Goal: Use online tool/utility: Utilize a website feature to perform a specific function

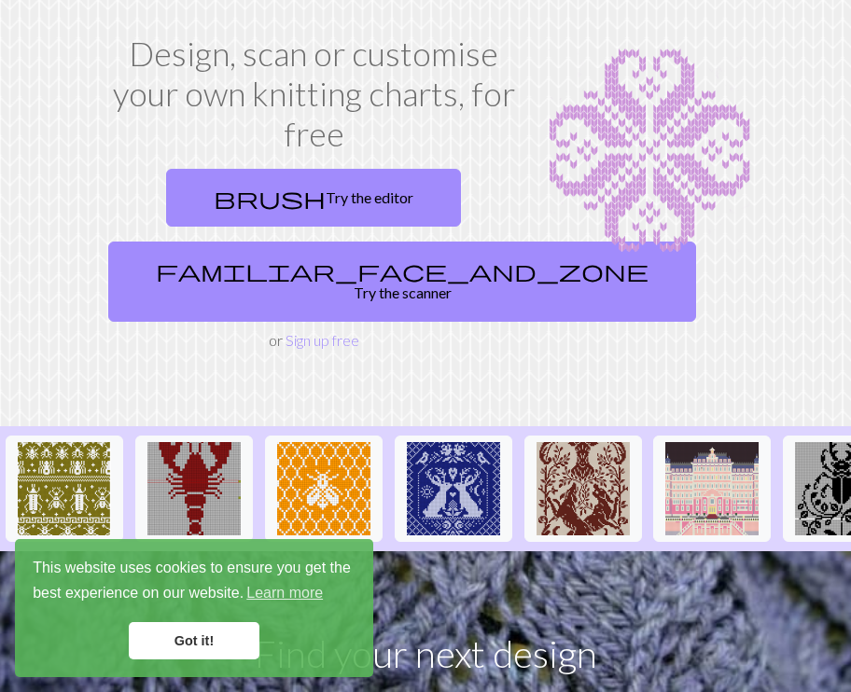
scroll to position [127, 0]
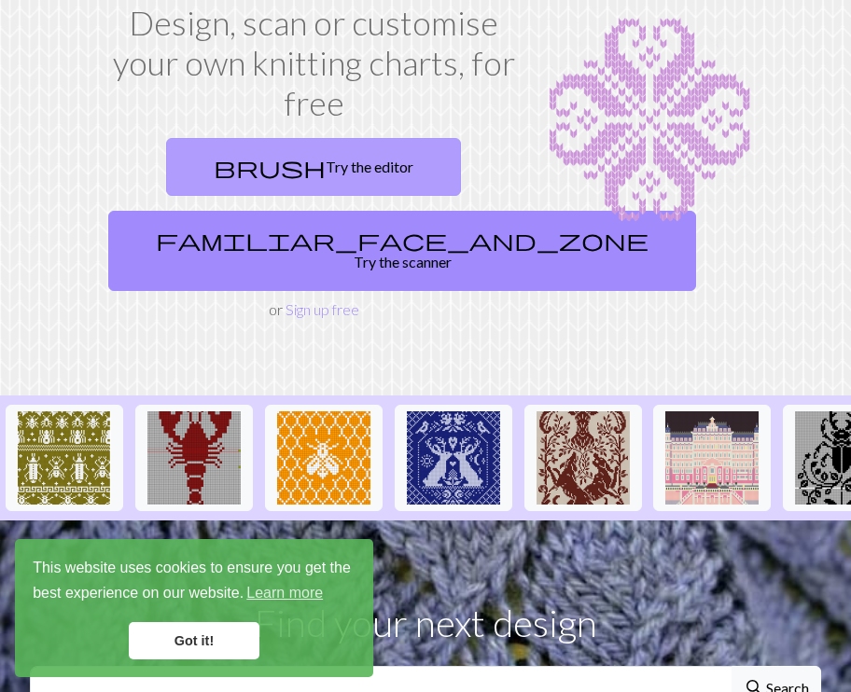
click at [289, 151] on link "brush Try the editor" at bounding box center [313, 167] width 295 height 58
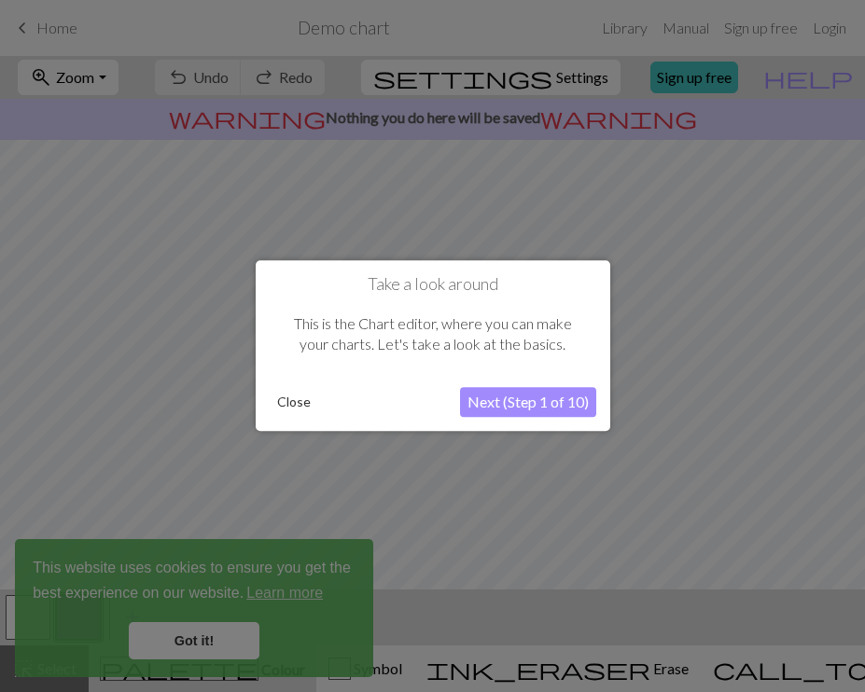
click at [554, 404] on button "Next (Step 1 of 10)" at bounding box center [528, 403] width 136 height 30
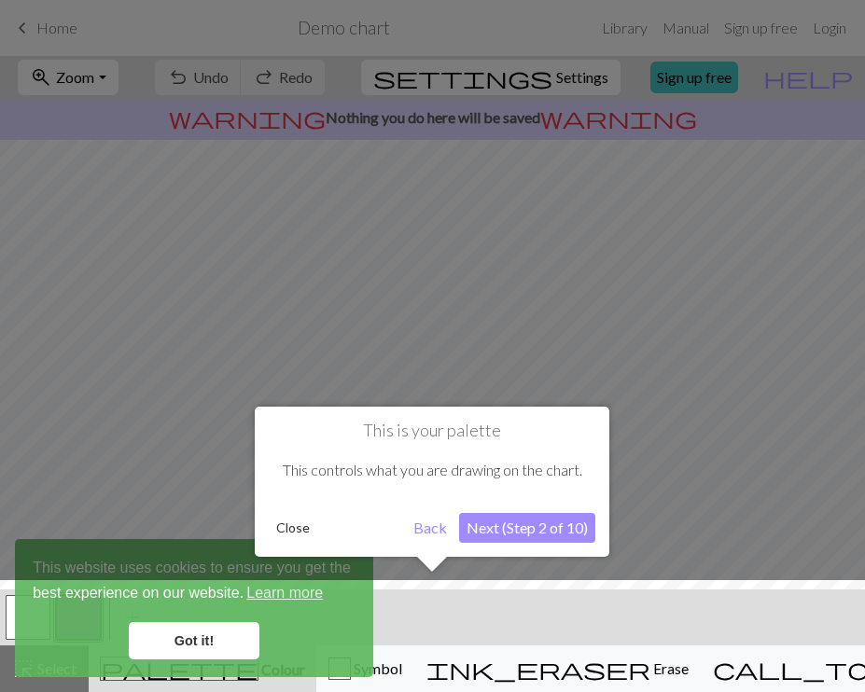
click at [544, 524] on button "Next (Step 2 of 10)" at bounding box center [527, 528] width 136 height 30
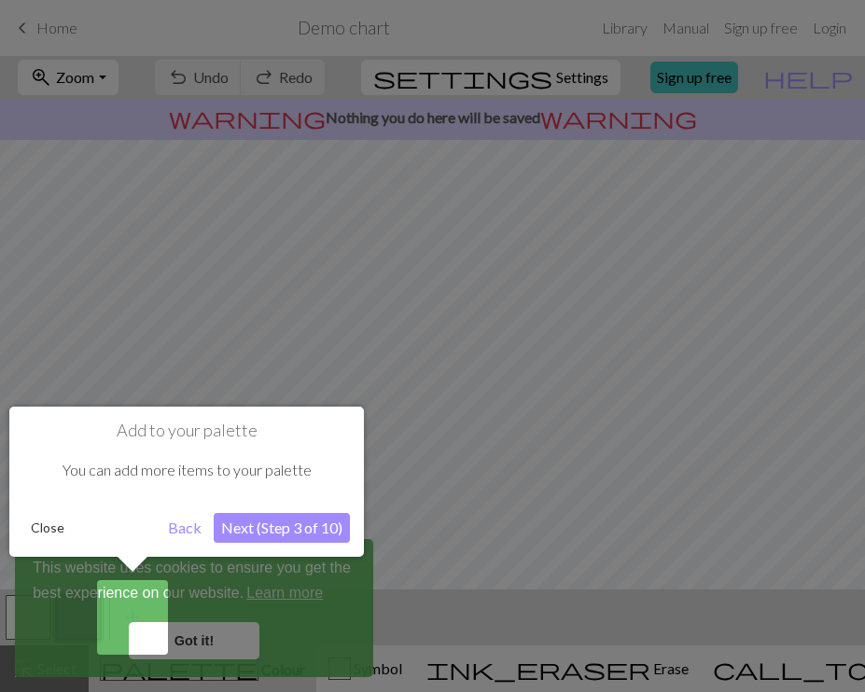
click at [332, 524] on button "Next (Step 3 of 10)" at bounding box center [282, 528] width 136 height 30
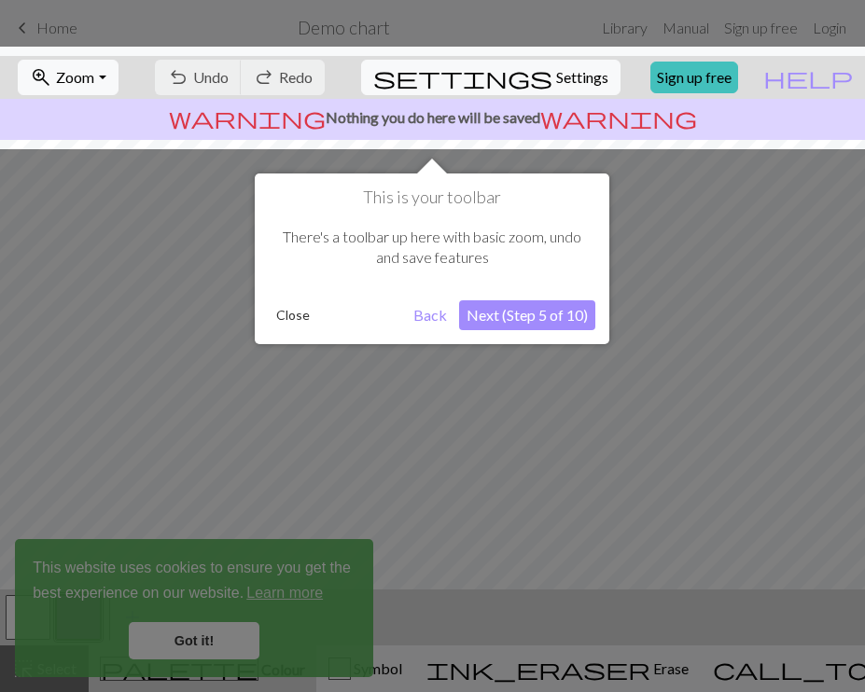
click at [508, 313] on button "Next (Step 5 of 10)" at bounding box center [527, 315] width 136 height 30
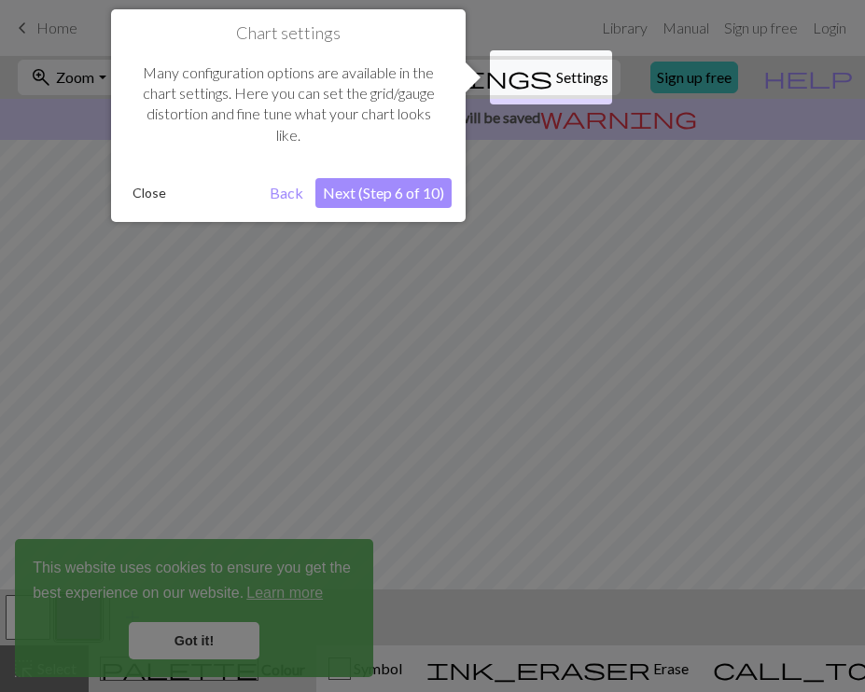
click at [427, 193] on button "Next (Step 6 of 10)" at bounding box center [383, 193] width 136 height 30
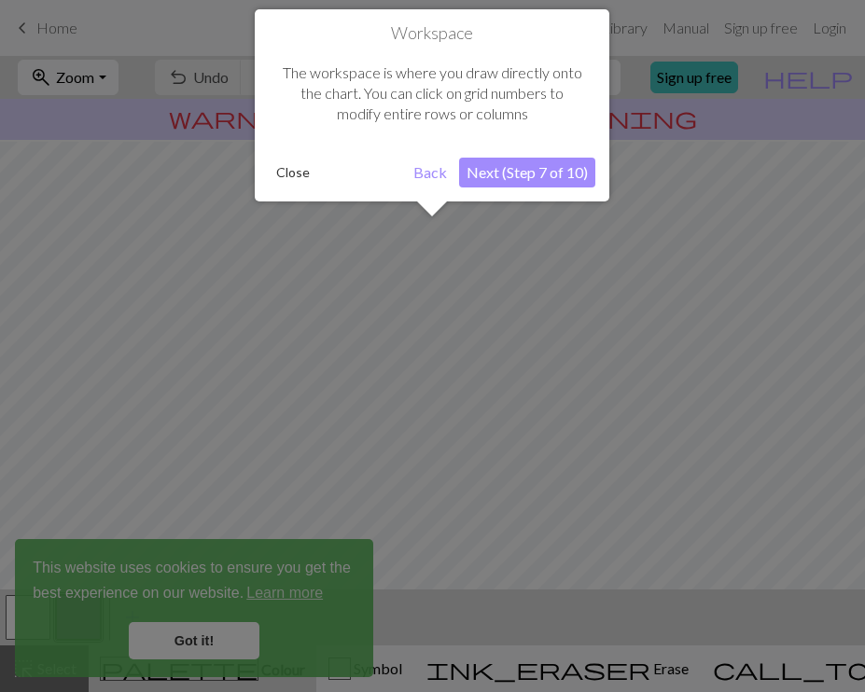
scroll to position [112, 0]
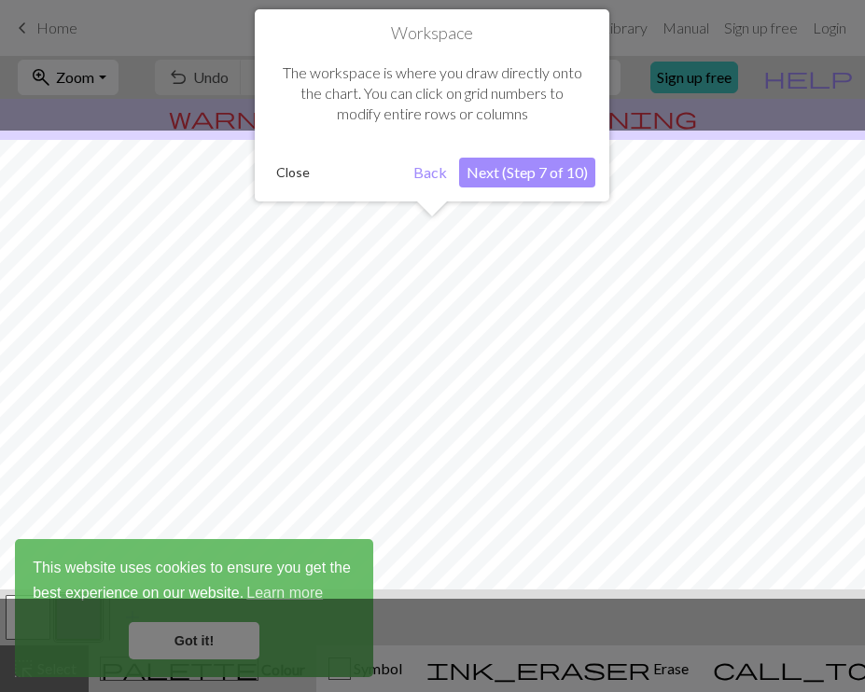
click at [507, 168] on button "Next (Step 7 of 10)" at bounding box center [527, 173] width 136 height 30
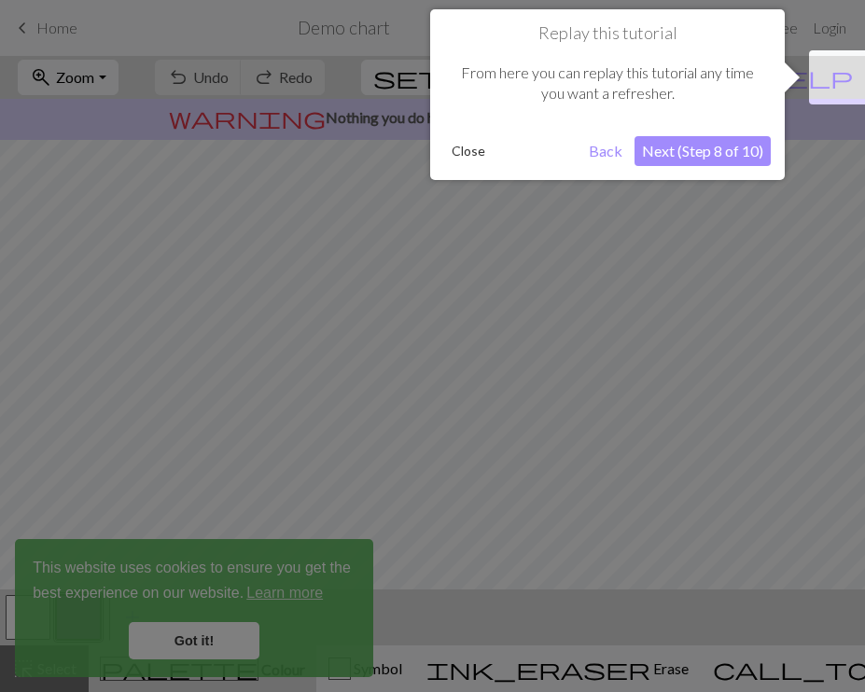
click at [683, 156] on button "Next (Step 8 of 10)" at bounding box center [702, 151] width 136 height 30
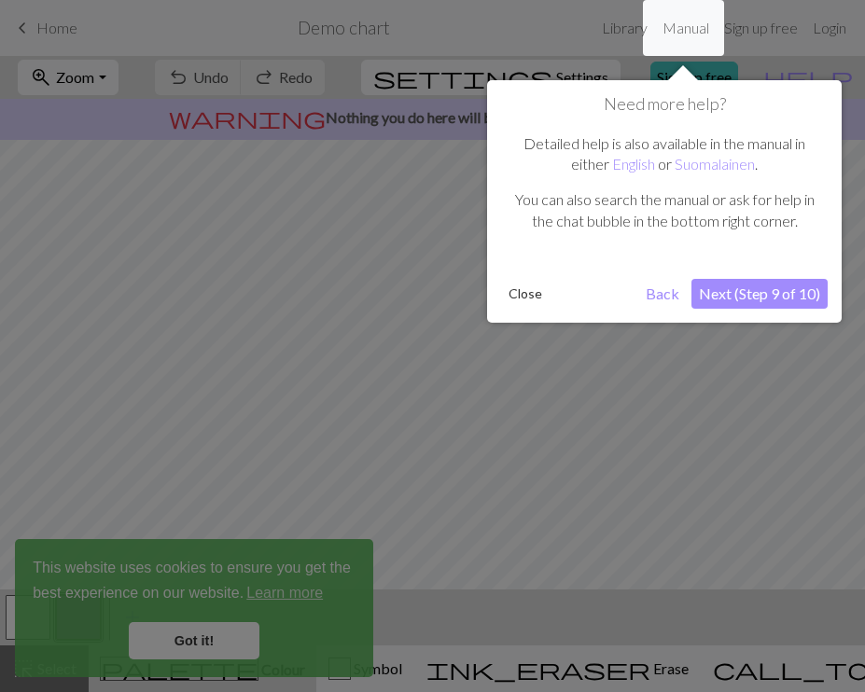
click at [723, 291] on button "Next (Step 9 of 10)" at bounding box center [759, 294] width 136 height 30
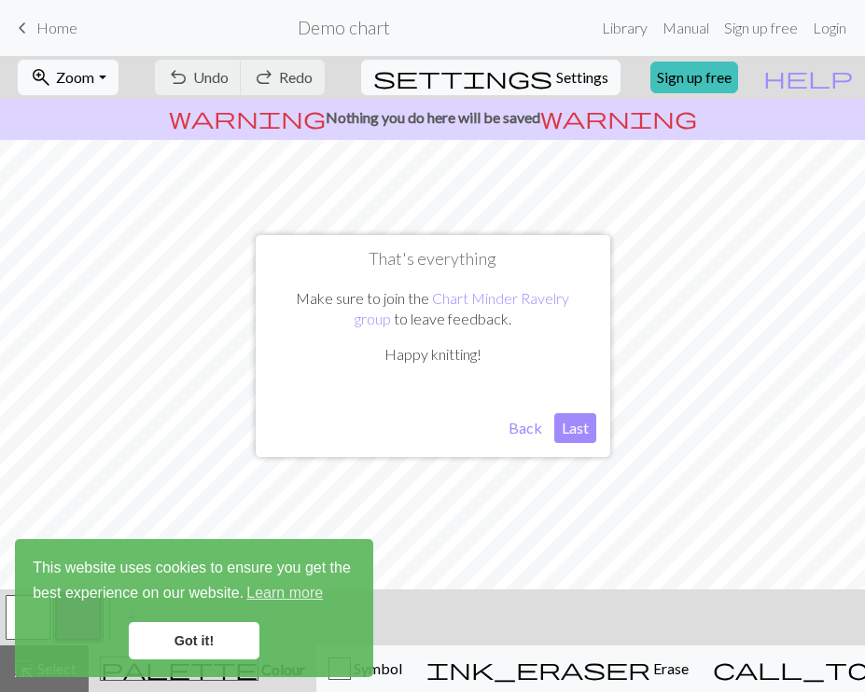
click at [579, 426] on button "Last" at bounding box center [575, 428] width 42 height 30
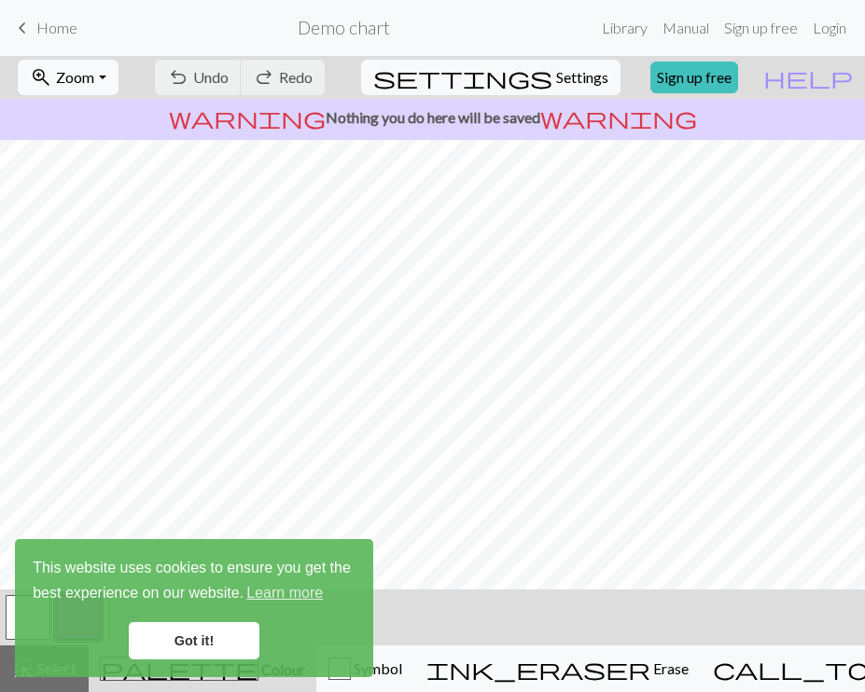
click at [204, 629] on link "Got it!" at bounding box center [194, 640] width 131 height 37
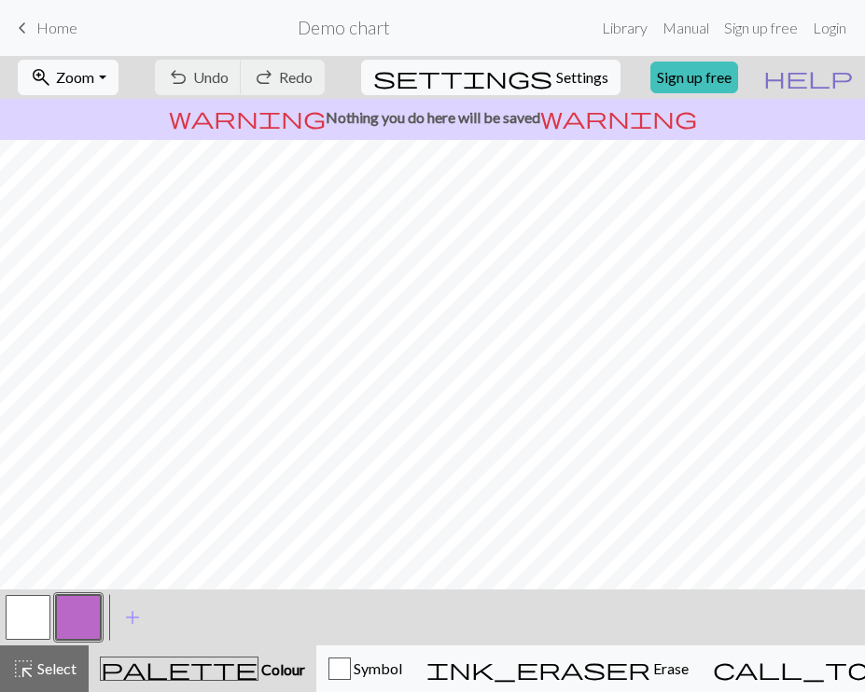
click at [833, 76] on span "help" at bounding box center [808, 77] width 90 height 26
click at [839, 76] on span "help" at bounding box center [808, 77] width 90 height 26
click at [841, 79] on span "help" at bounding box center [808, 77] width 90 height 26
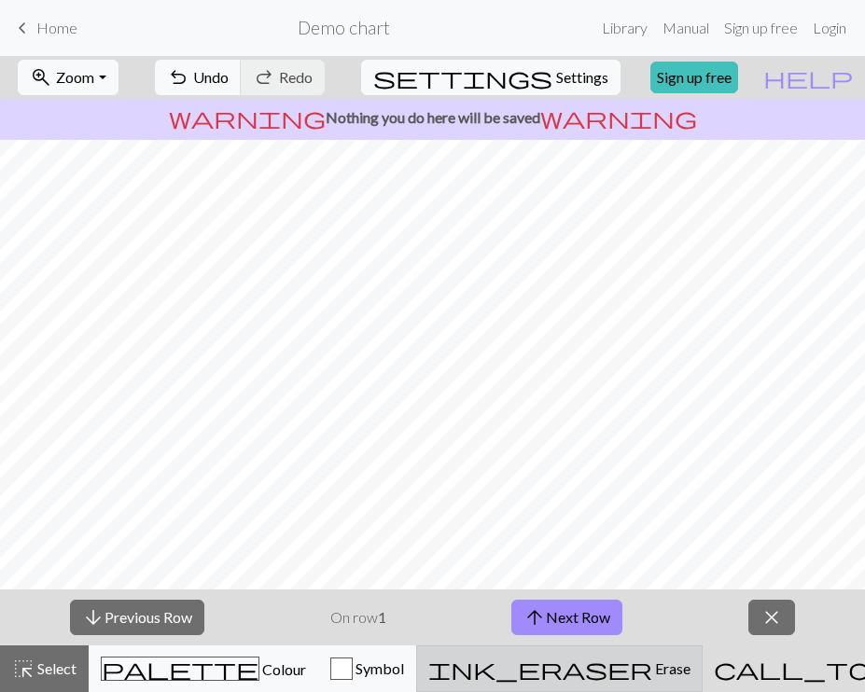
click at [652, 674] on span "Erase" at bounding box center [671, 669] width 38 height 18
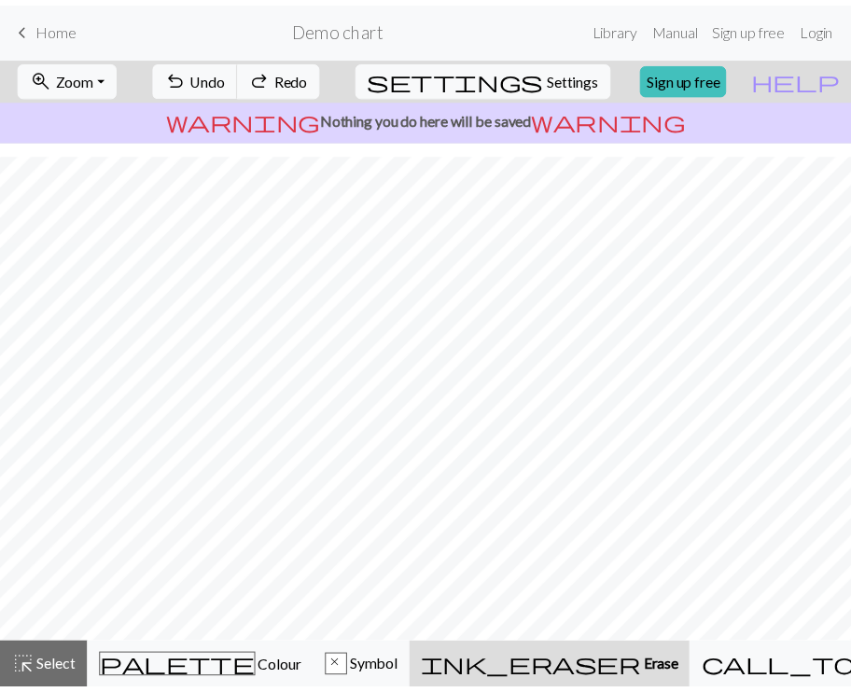
scroll to position [164, 0]
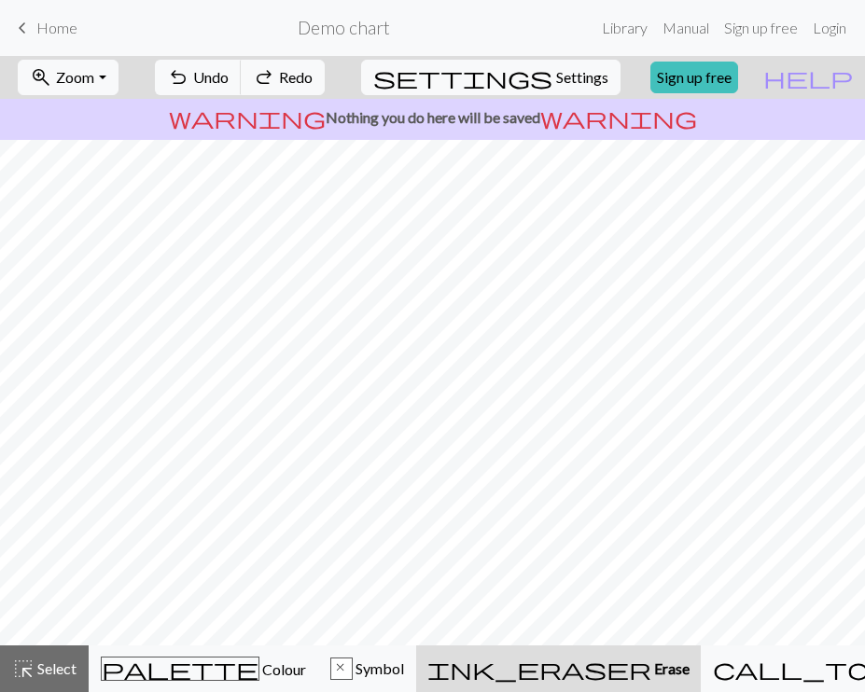
click at [55, 21] on span "Home" at bounding box center [56, 28] width 41 height 18
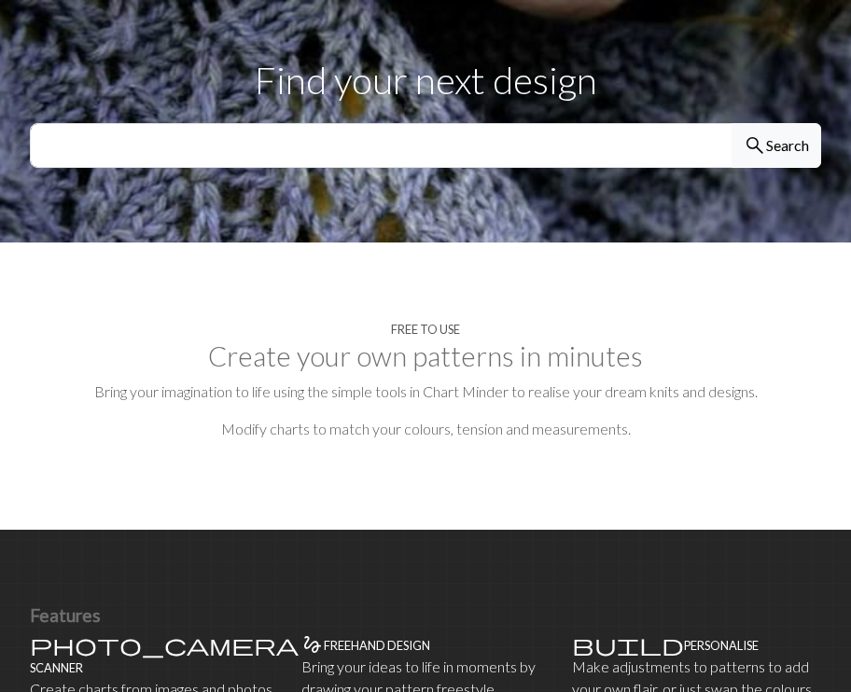
scroll to position [1287, 0]
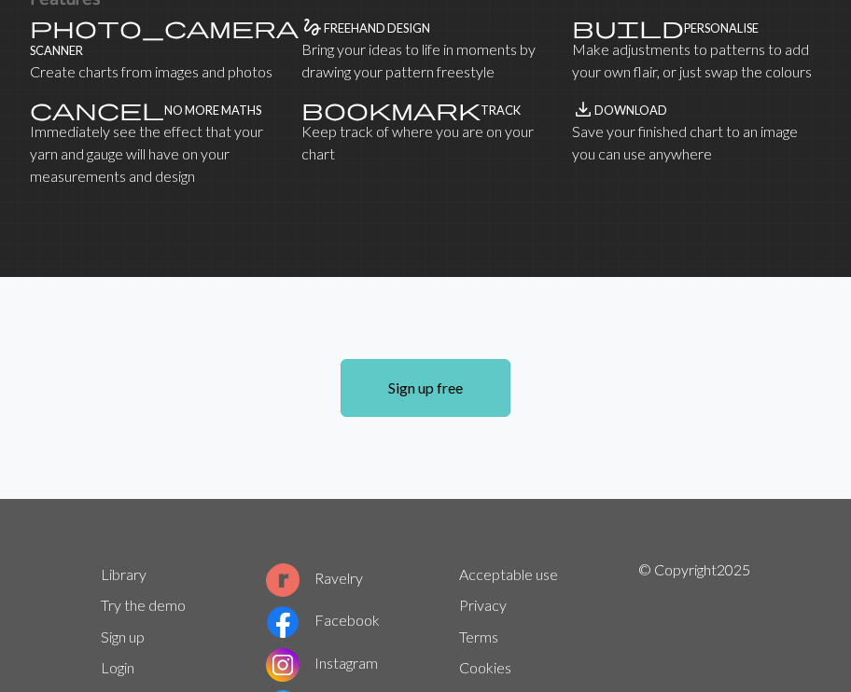
click at [466, 359] on link "Sign up free" at bounding box center [425, 388] width 170 height 58
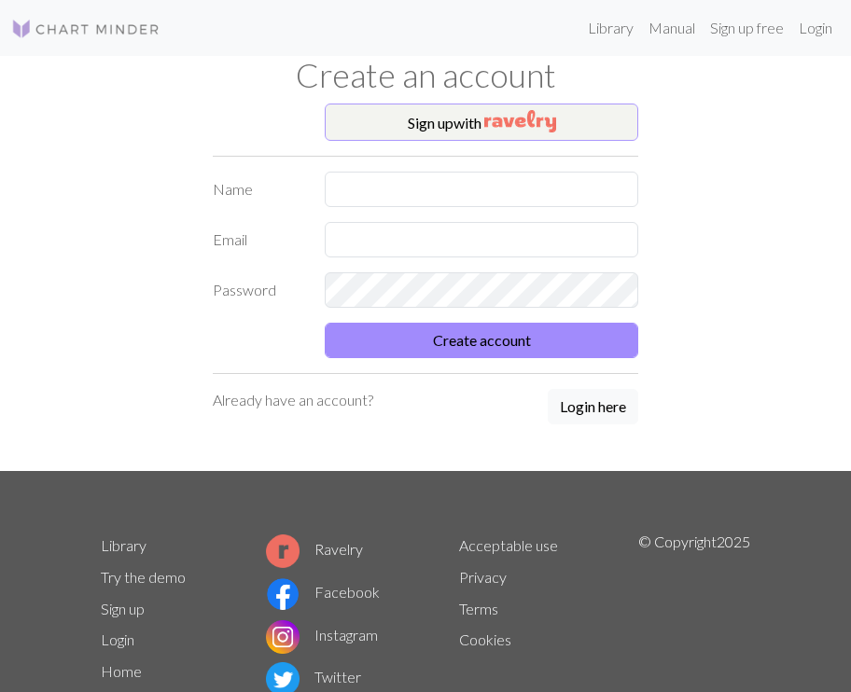
click at [468, 132] on button "Sign up with" at bounding box center [481, 122] width 313 height 37
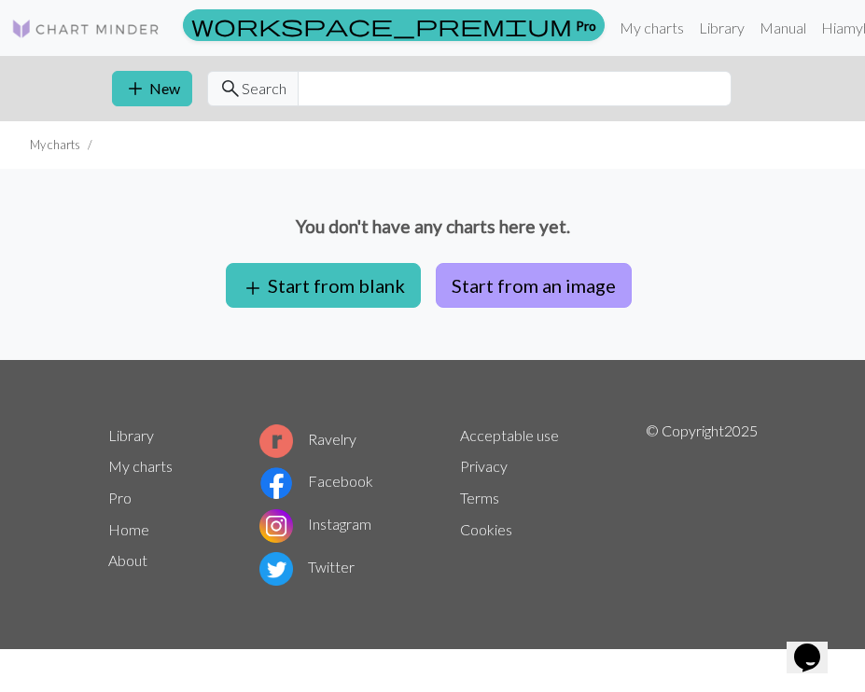
click at [512, 270] on button "Start from an image" at bounding box center [534, 285] width 196 height 45
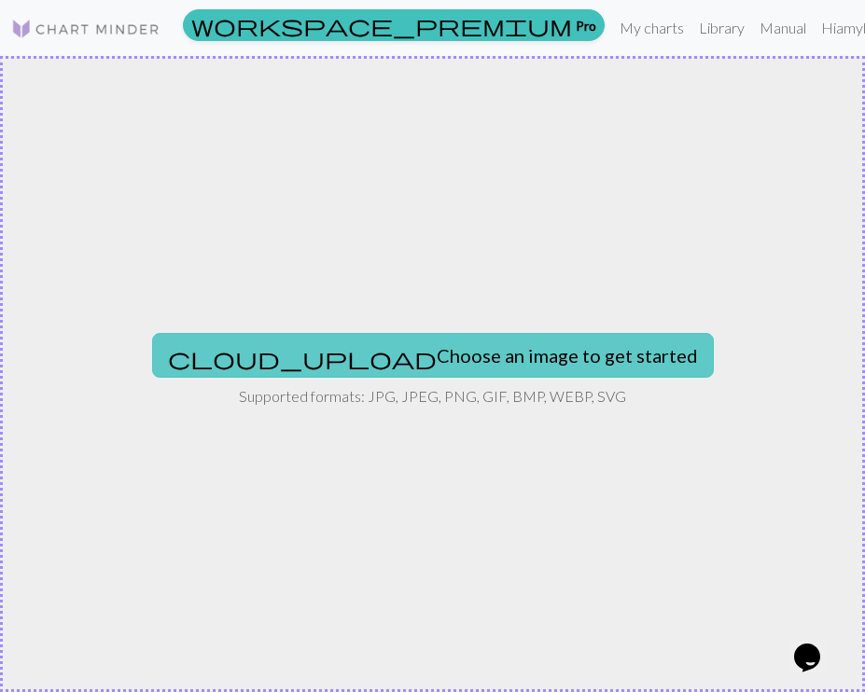
click at [492, 357] on button "cloud_upload Choose an image to get started" at bounding box center [433, 355] width 562 height 45
click at [476, 368] on button "cloud_upload Choose an image to get started" at bounding box center [433, 355] width 562 height 45
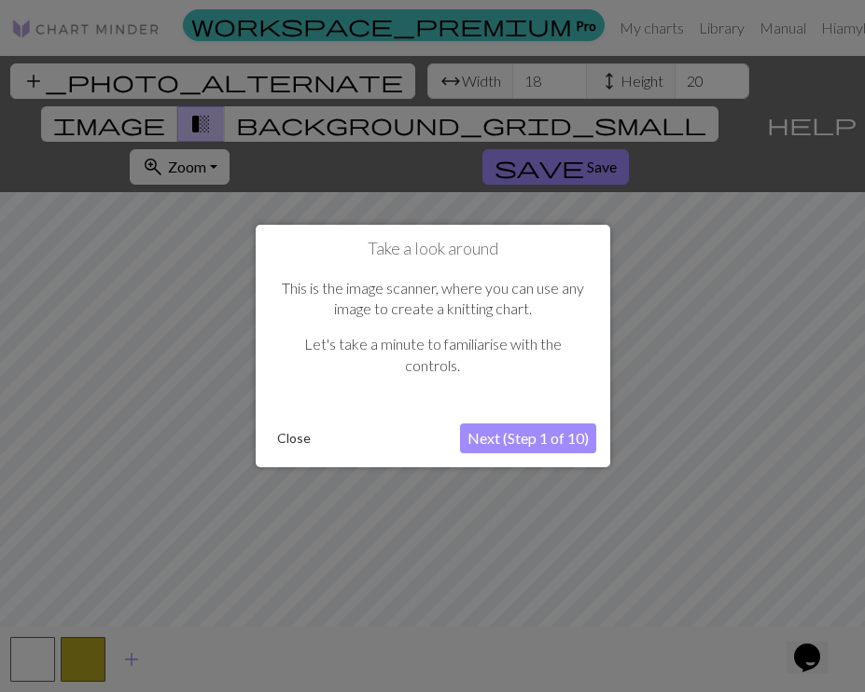
click at [543, 435] on button "Next (Step 1 of 10)" at bounding box center [528, 439] width 136 height 30
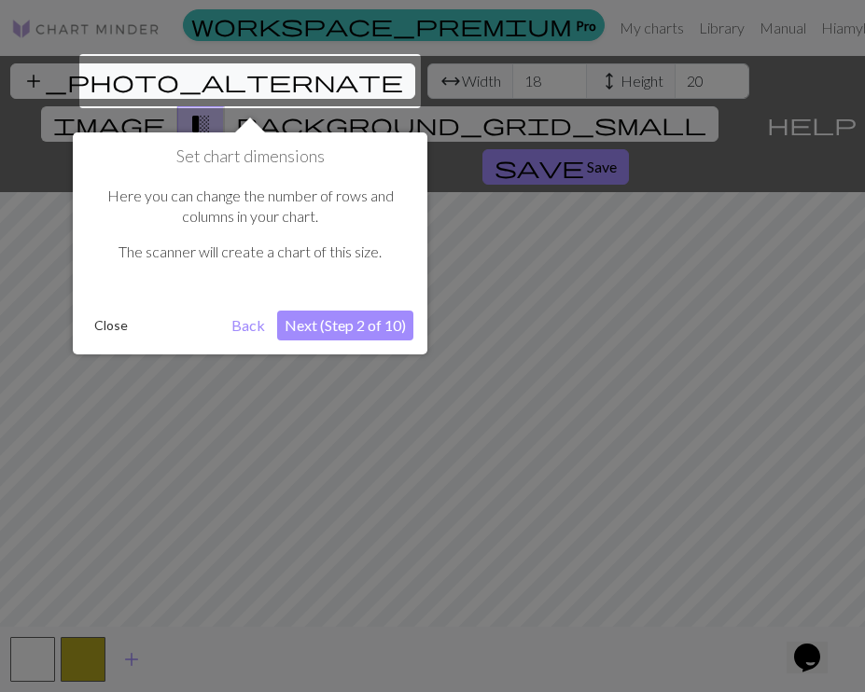
click at [329, 322] on button "Next (Step 2 of 10)" at bounding box center [345, 326] width 136 height 30
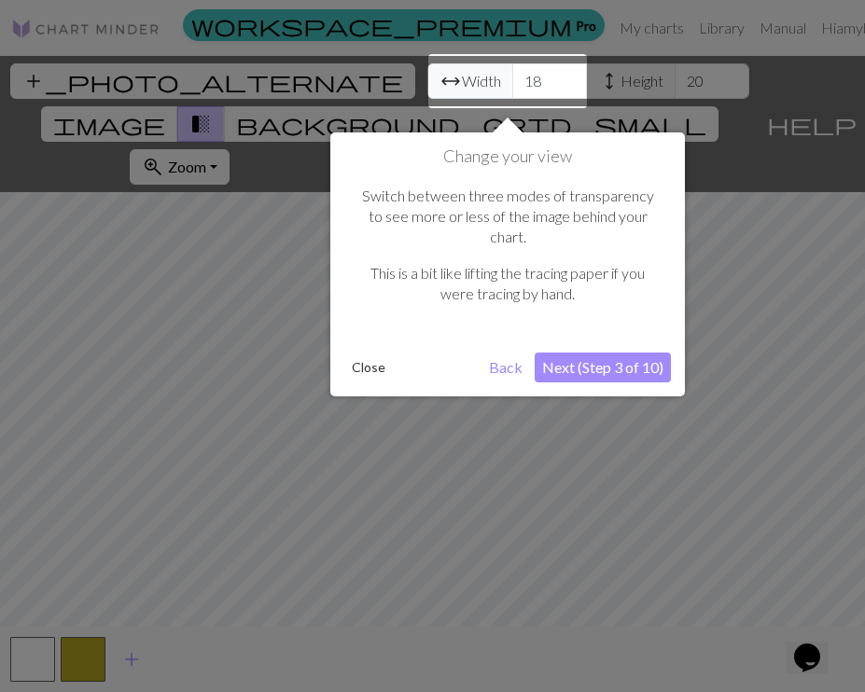
click at [600, 353] on button "Next (Step 3 of 10)" at bounding box center [603, 368] width 136 height 30
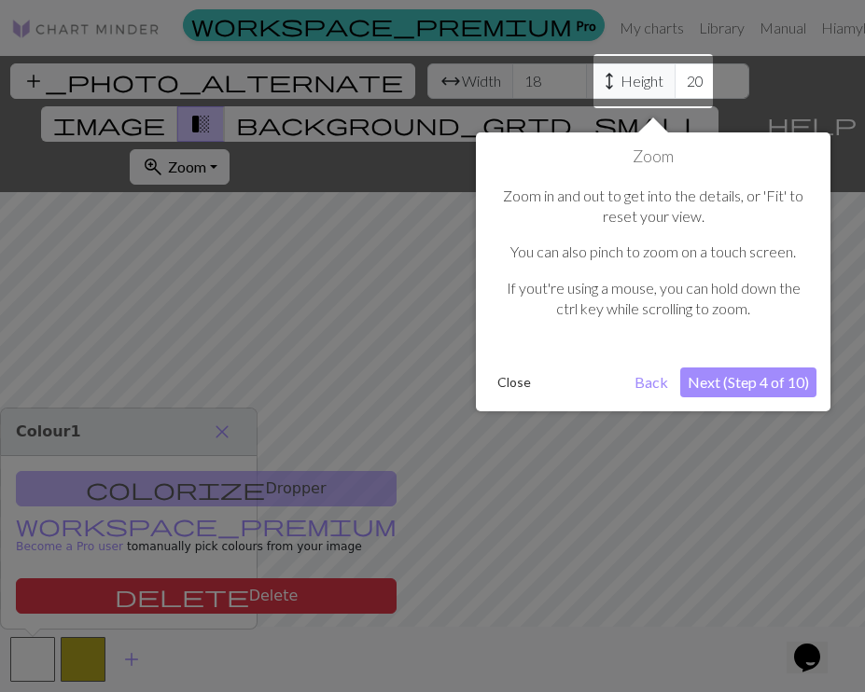
click at [734, 370] on button "Next (Step 4 of 10)" at bounding box center [748, 383] width 136 height 30
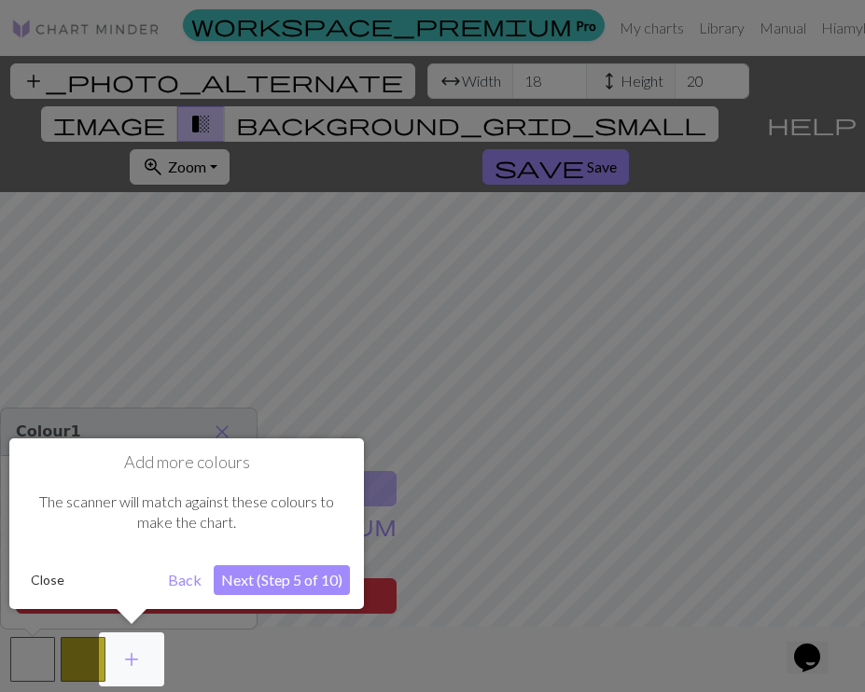
click at [321, 582] on button "Next (Step 5 of 10)" at bounding box center [282, 580] width 136 height 30
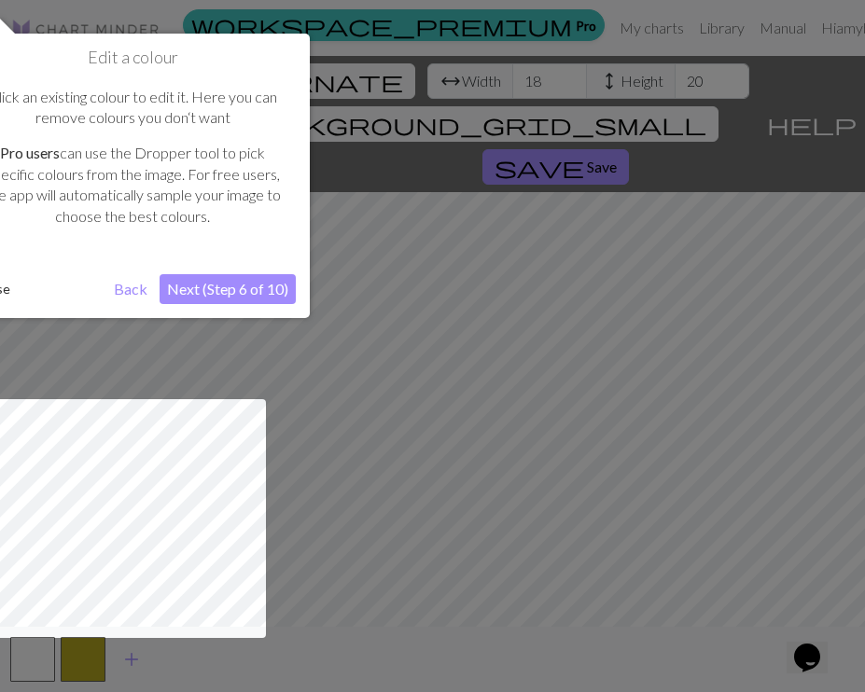
click at [225, 285] on button "Next (Step 6 of 10)" at bounding box center [228, 289] width 136 height 30
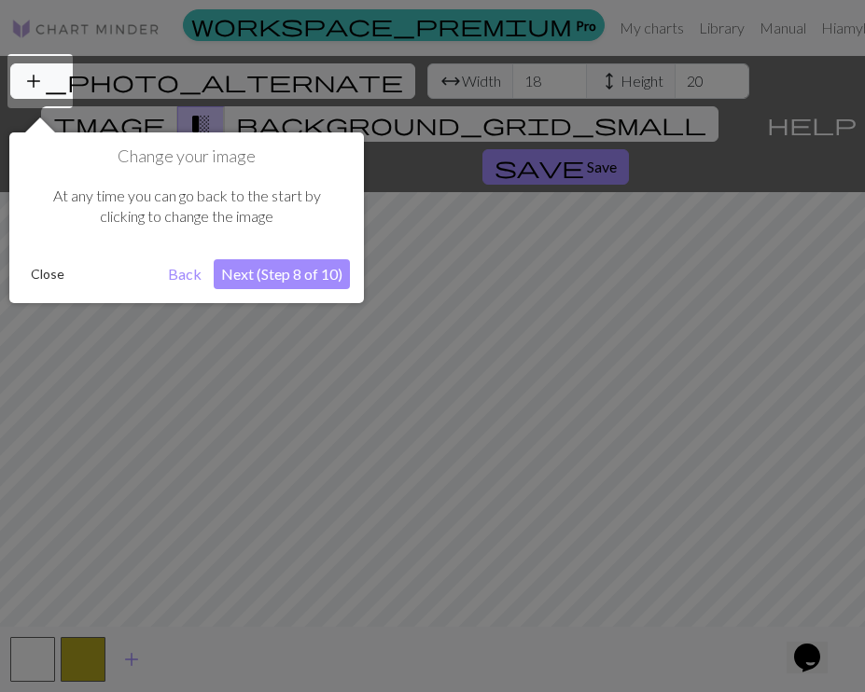
click at [260, 277] on button "Next (Step 8 of 10)" at bounding box center [282, 274] width 136 height 30
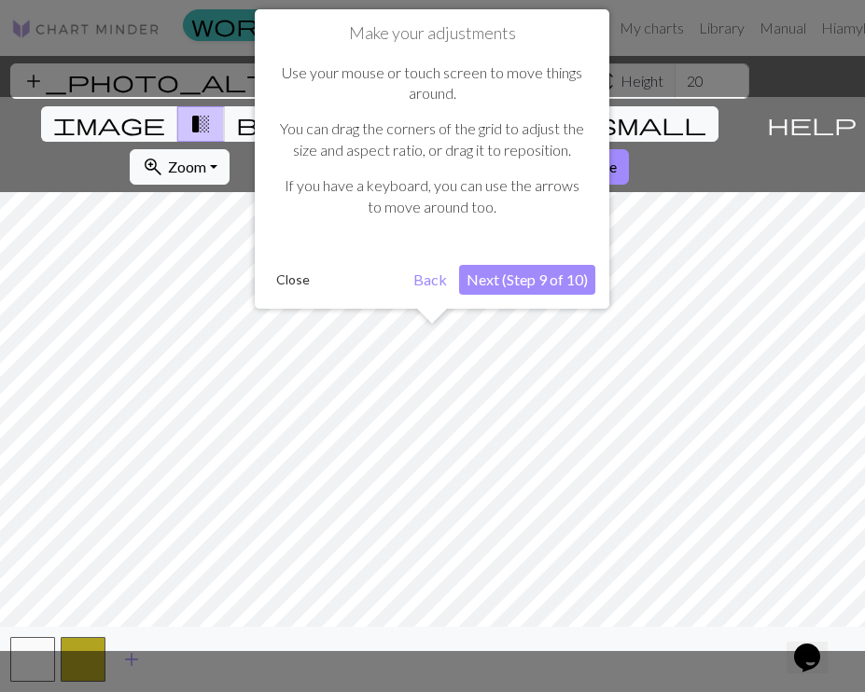
click at [518, 276] on button "Next (Step 9 of 10)" at bounding box center [527, 280] width 136 height 30
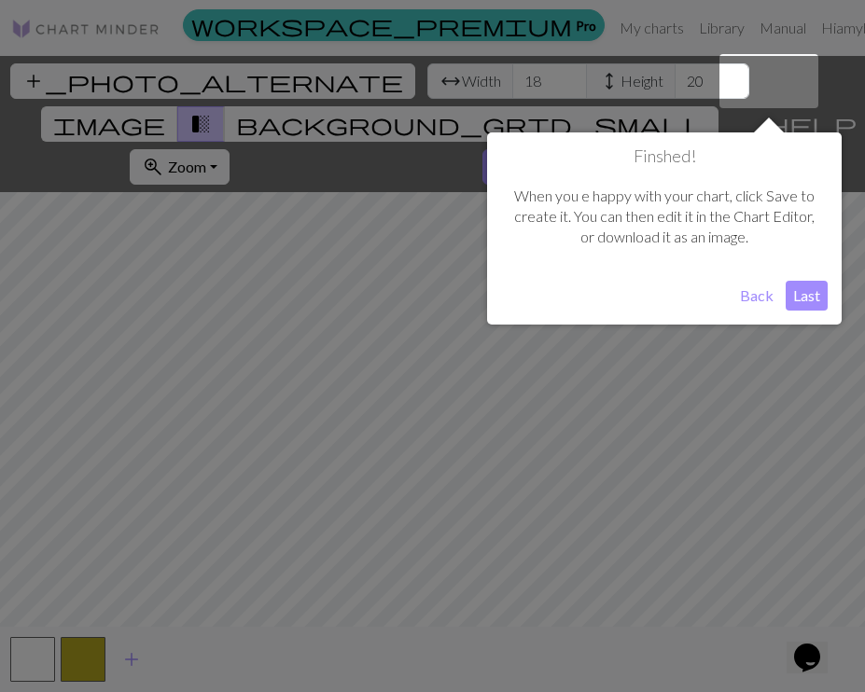
click at [793, 288] on button "Last" at bounding box center [806, 296] width 42 height 30
